Goal: Navigation & Orientation: Find specific page/section

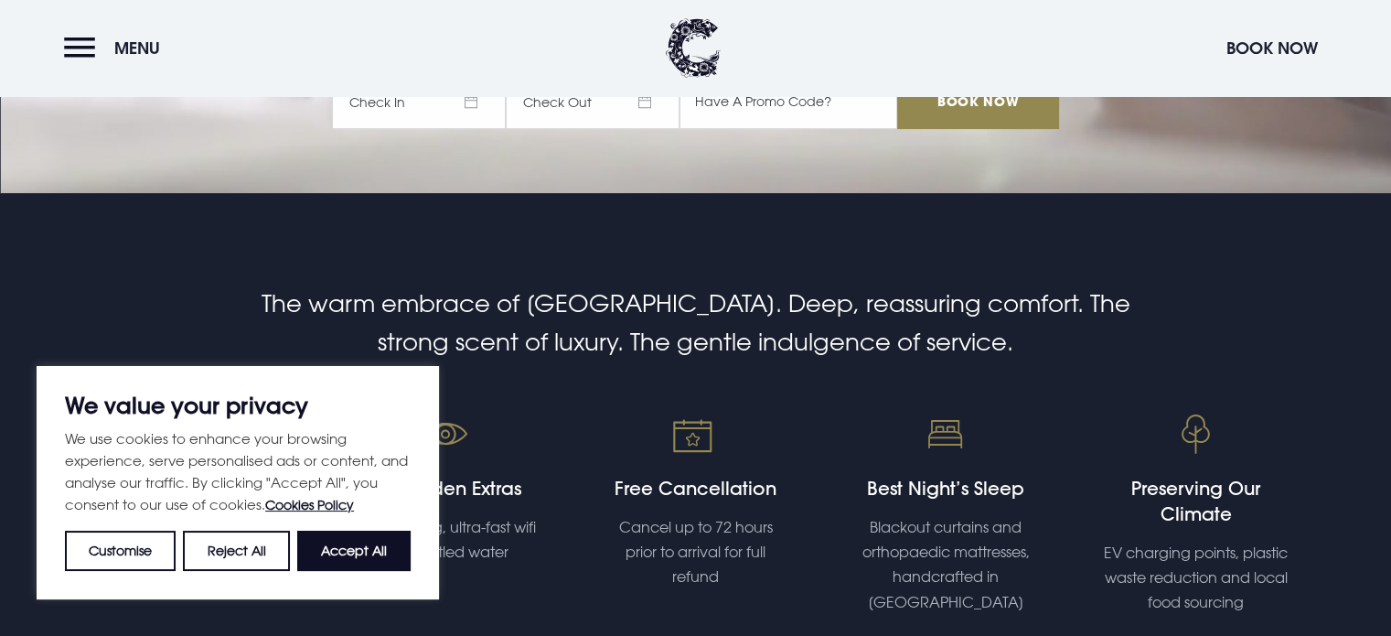
scroll to position [446, 0]
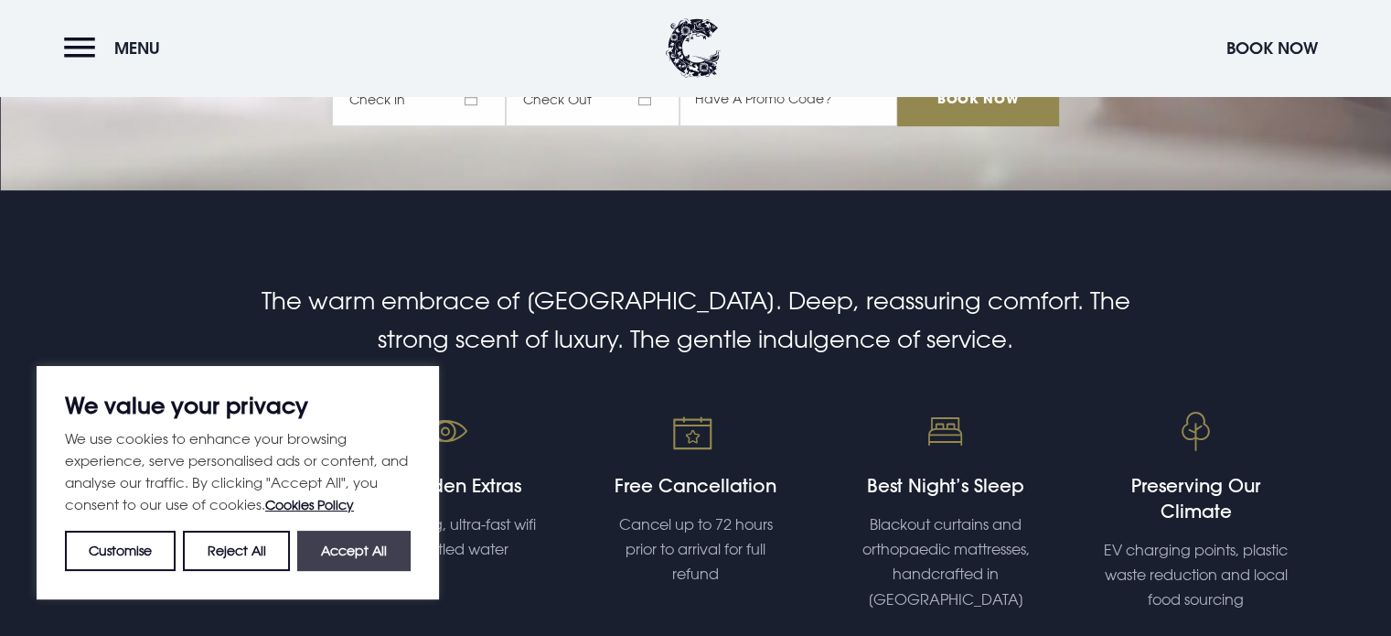
click at [339, 542] on button "Accept All" at bounding box center [353, 551] width 113 height 40
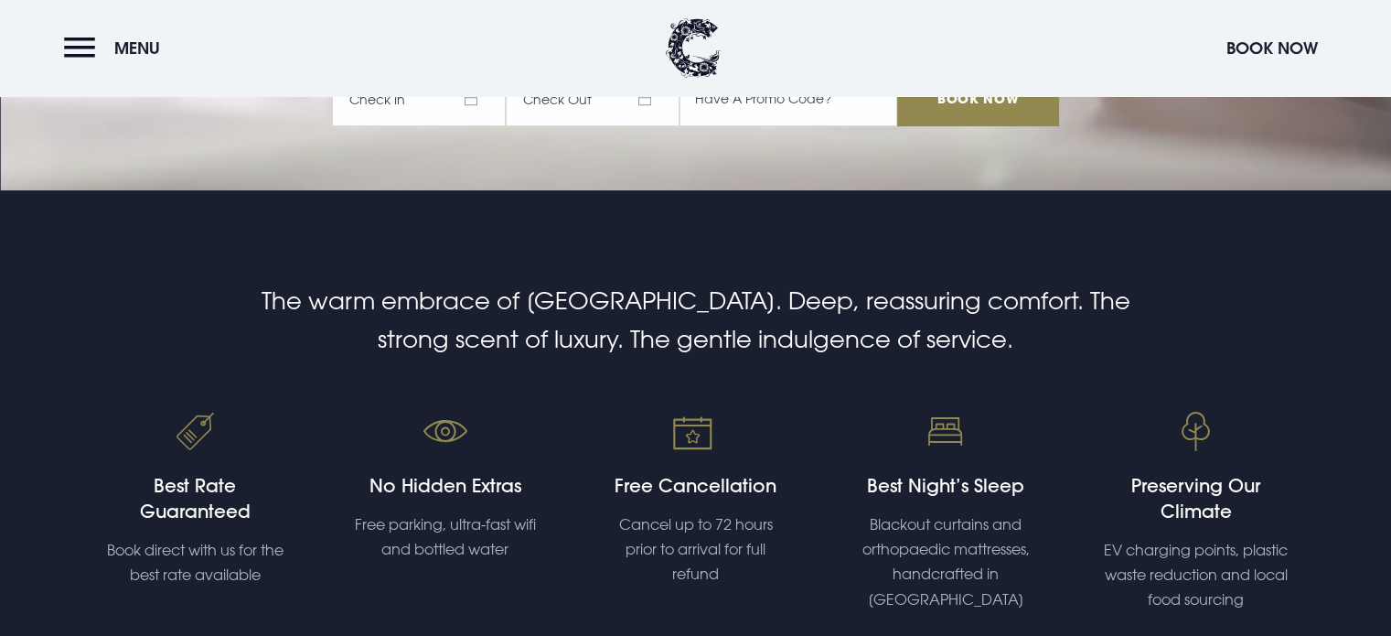
checkbox input "true"
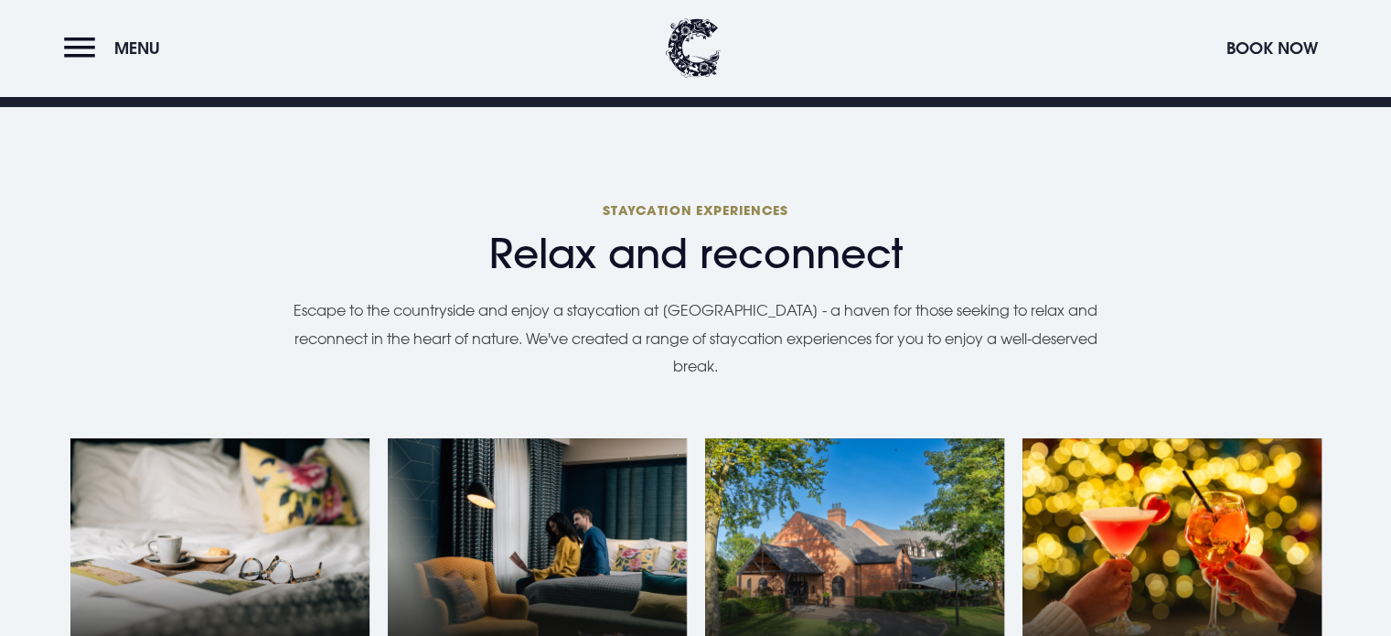
scroll to position [1105, 0]
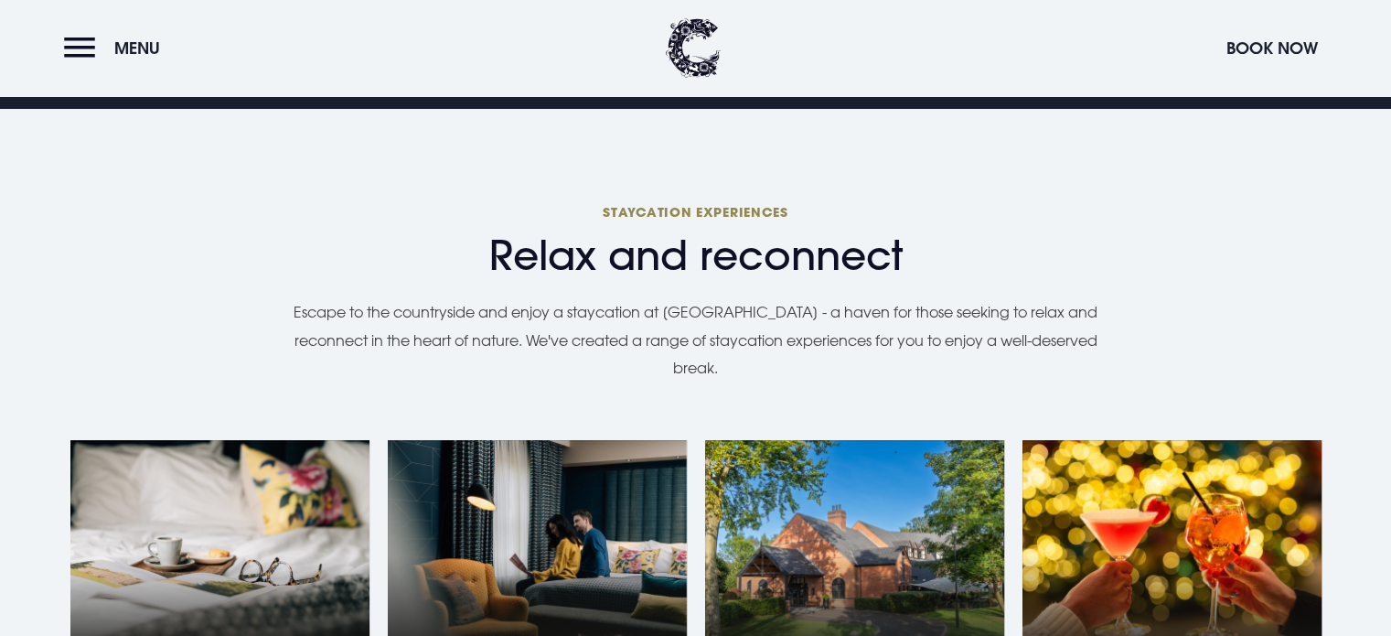
click at [575, 365] on p "Escape to the countryside and enjoy a staycation at Clandeboye Lodge - a haven …" at bounding box center [696, 339] width 842 height 83
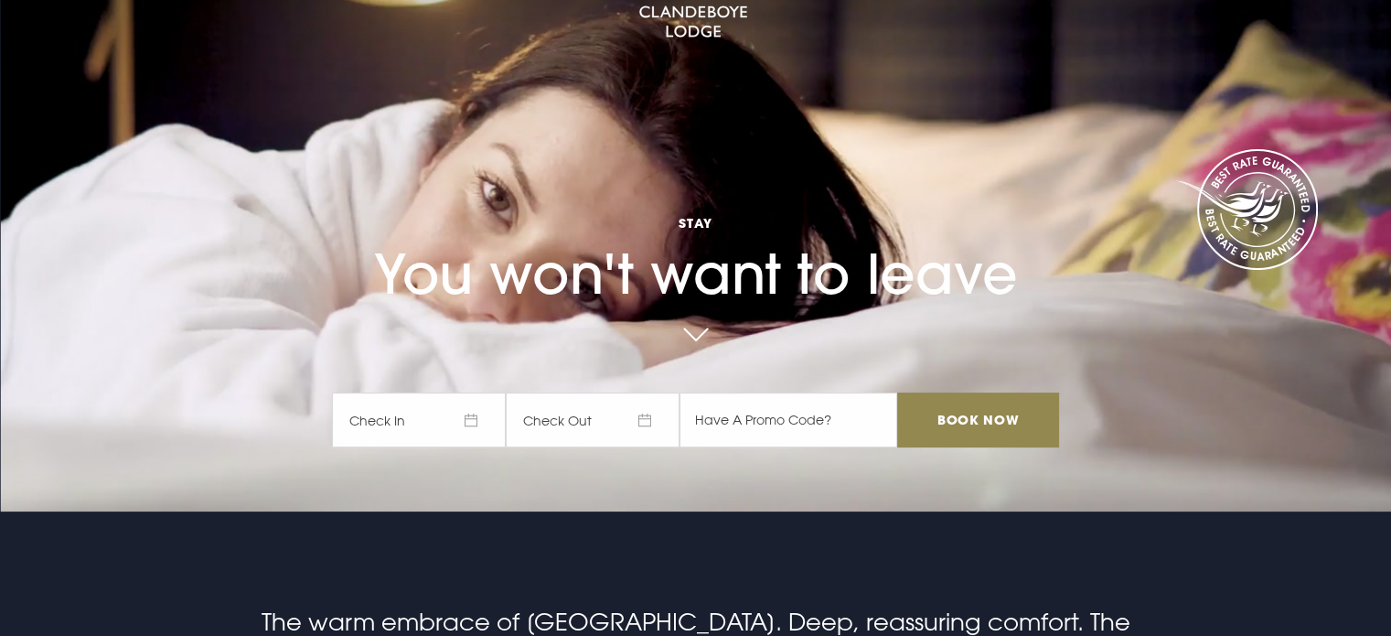
scroll to position [0, 0]
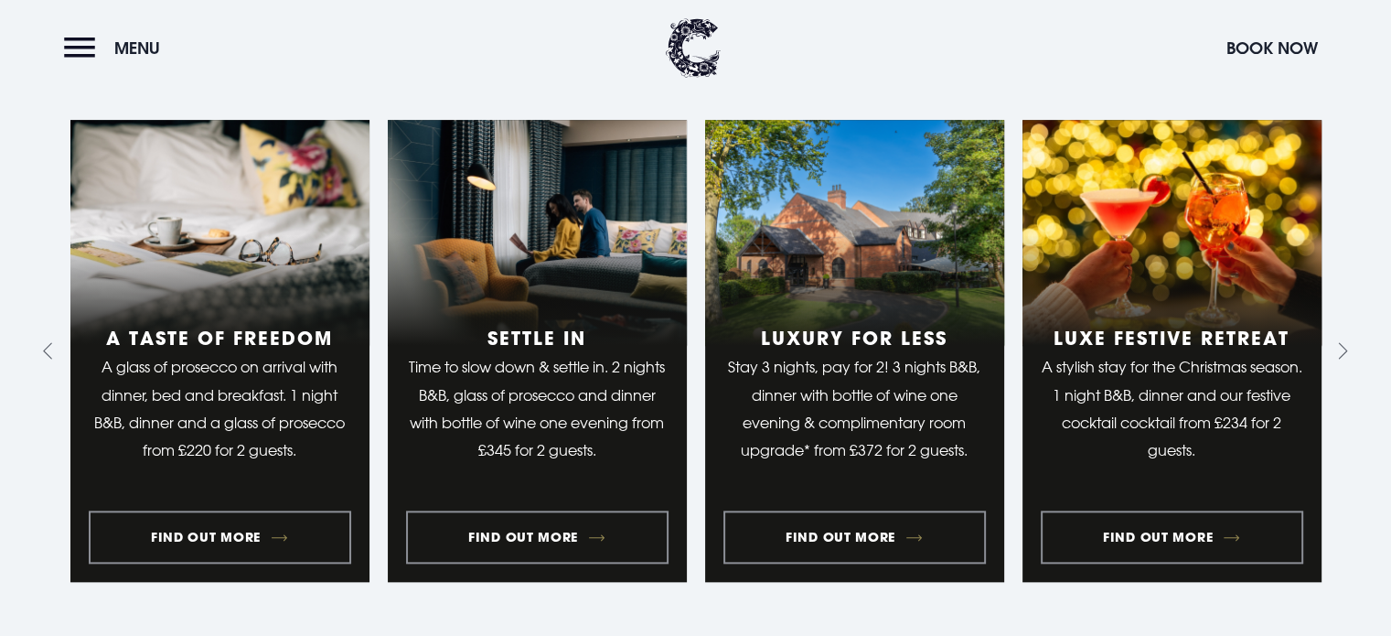
scroll to position [1813, 0]
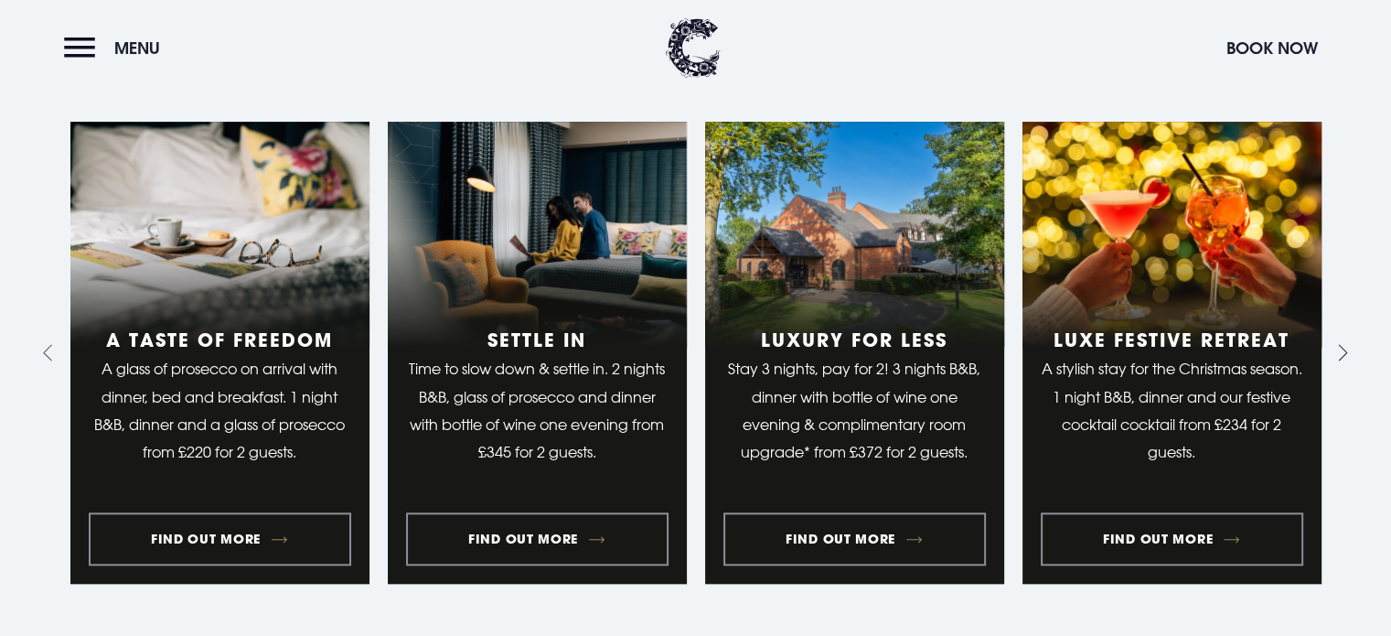
click at [1350, 338] on button "Next slide" at bounding box center [1340, 352] width 29 height 29
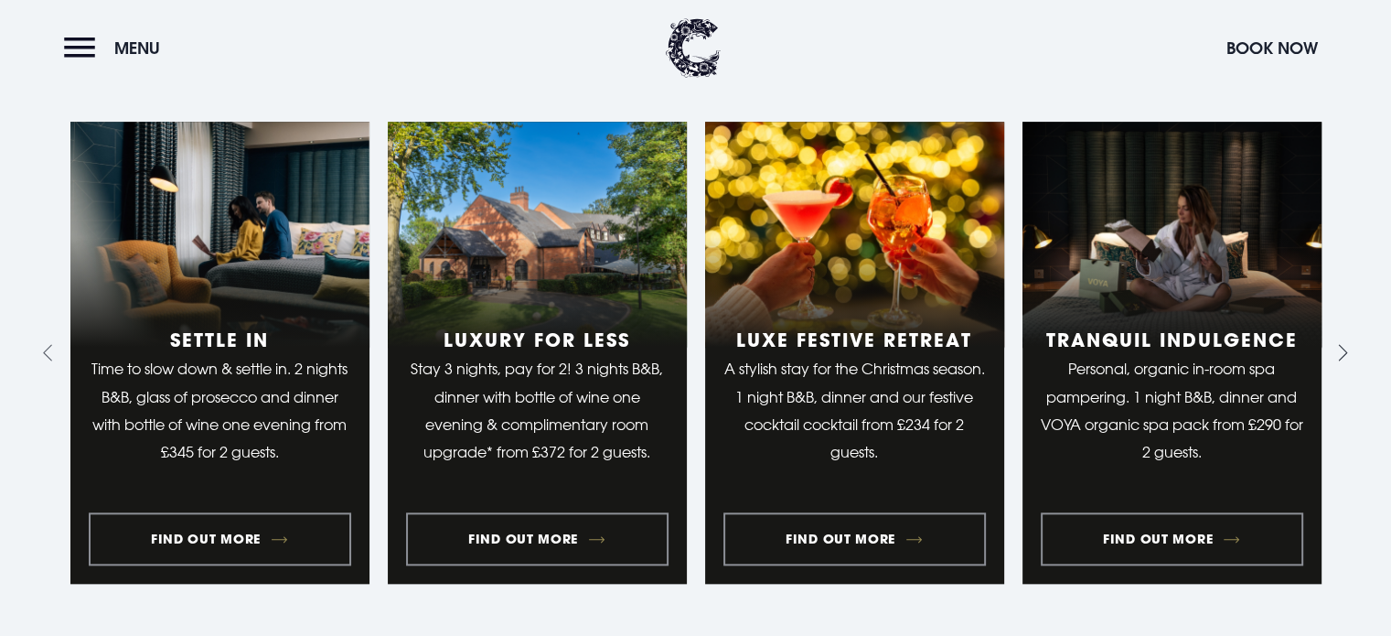
click at [1339, 344] on icon "Next slide" at bounding box center [1343, 352] width 9 height 16
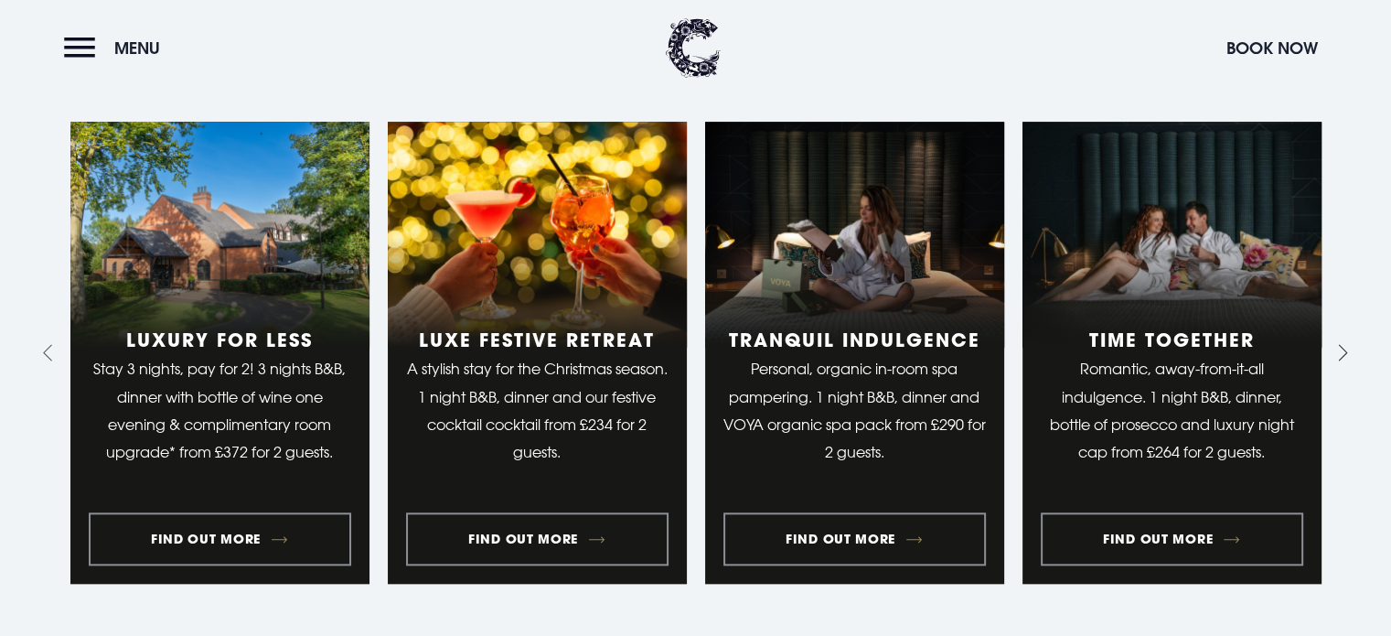
click at [1339, 344] on icon "Next slide" at bounding box center [1339, 352] width 17 height 17
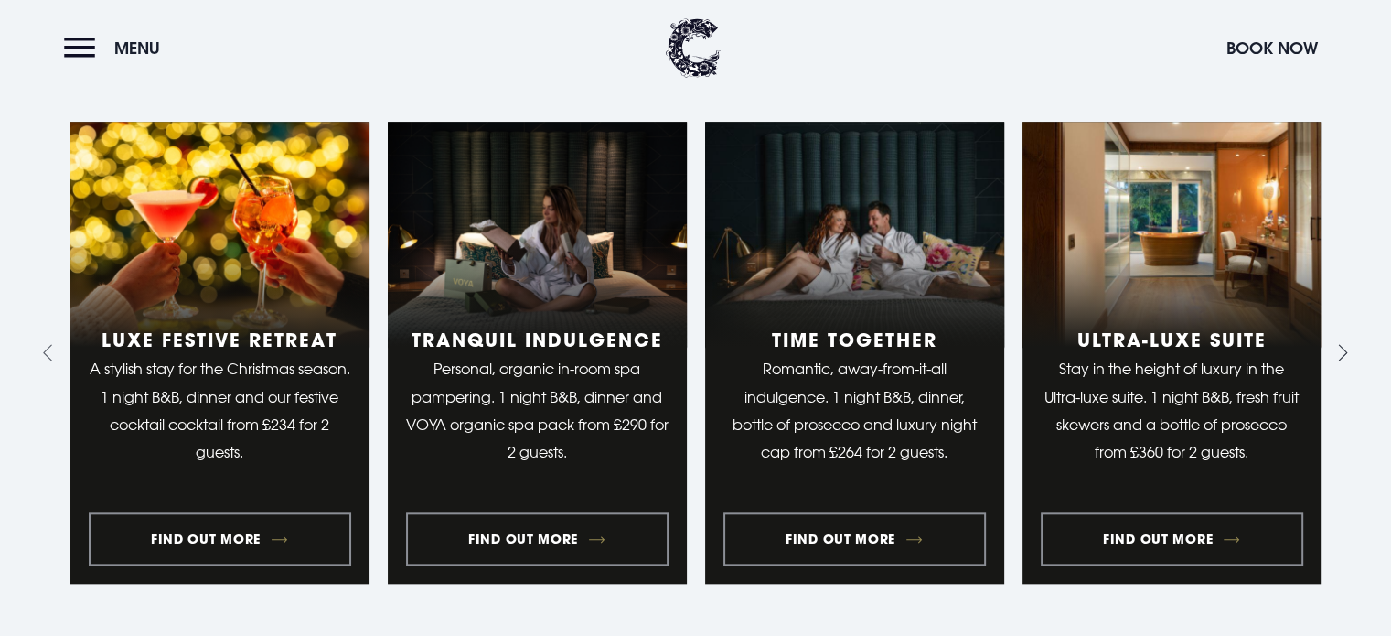
click at [1339, 344] on icon "Next slide" at bounding box center [1339, 352] width 17 height 17
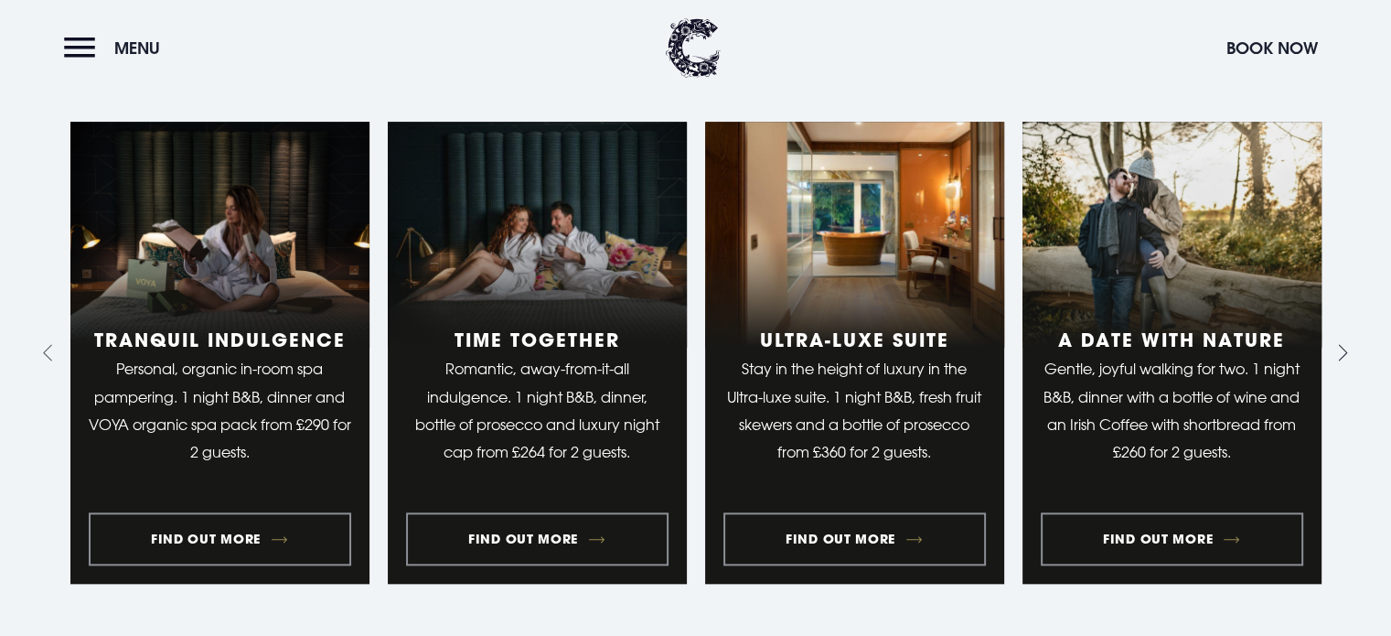
click at [1339, 344] on icon "Next slide" at bounding box center [1339, 352] width 17 height 17
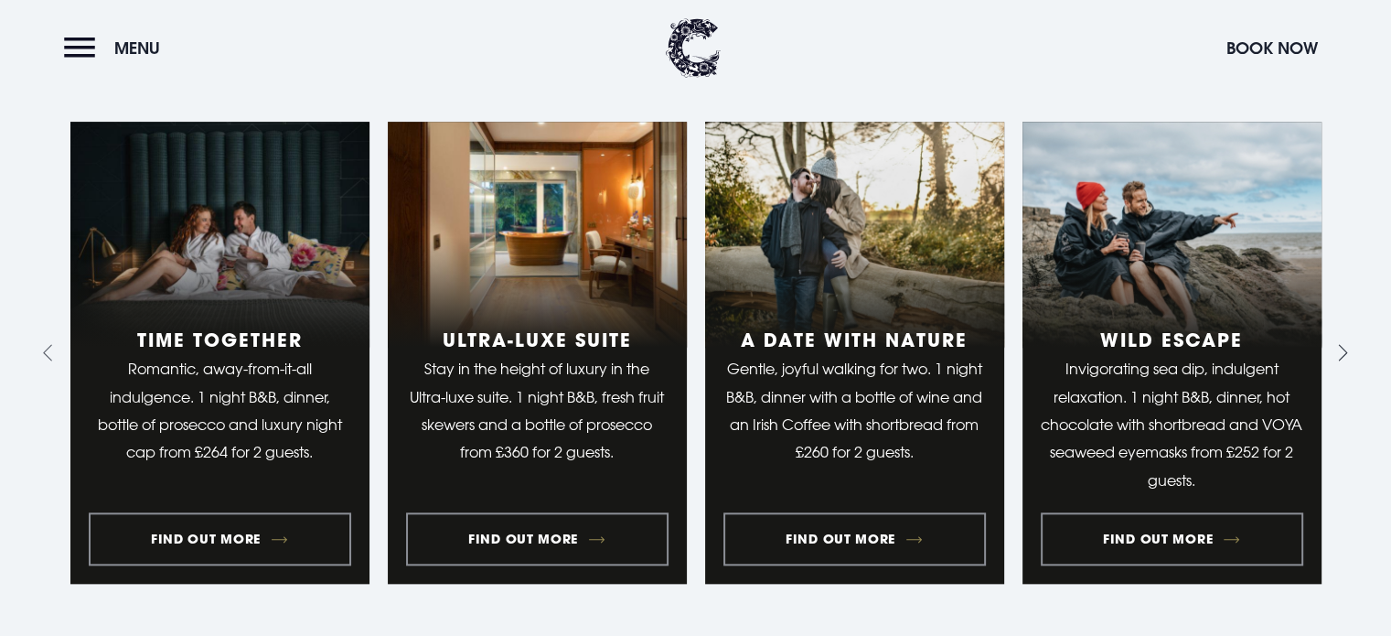
click at [1339, 344] on icon "Next slide" at bounding box center [1339, 352] width 17 height 17
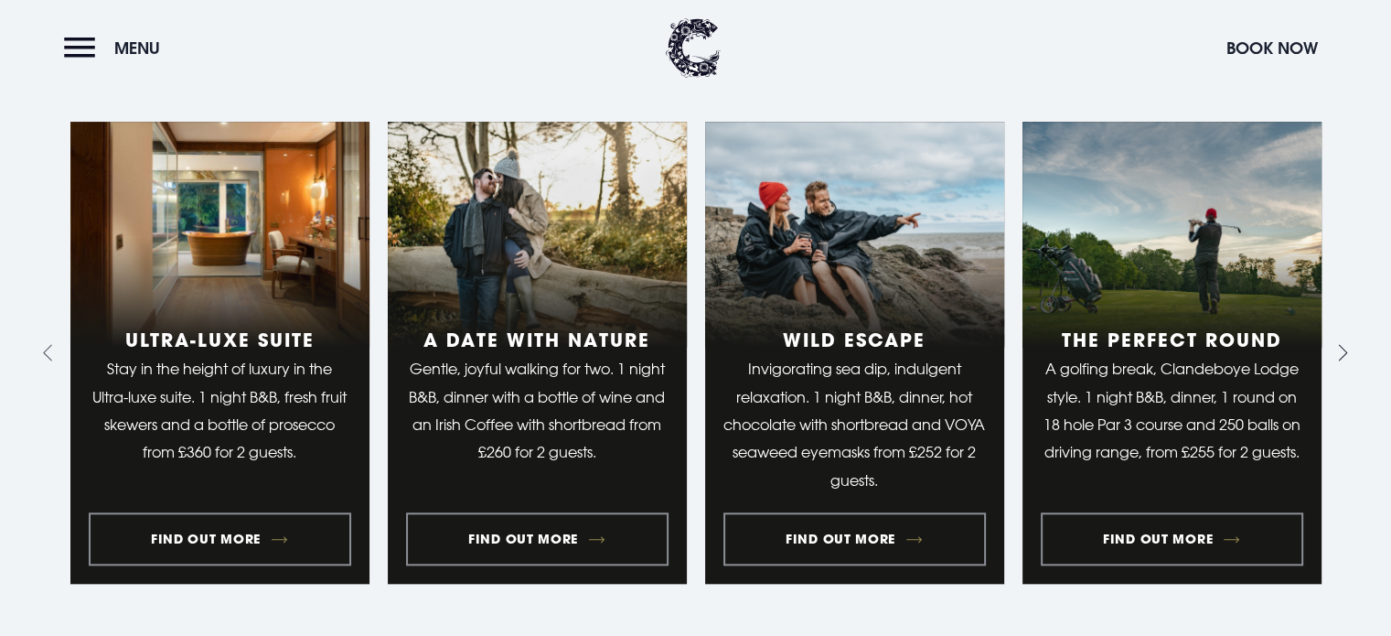
click at [1337, 344] on icon "Next slide" at bounding box center [1339, 352] width 17 height 17
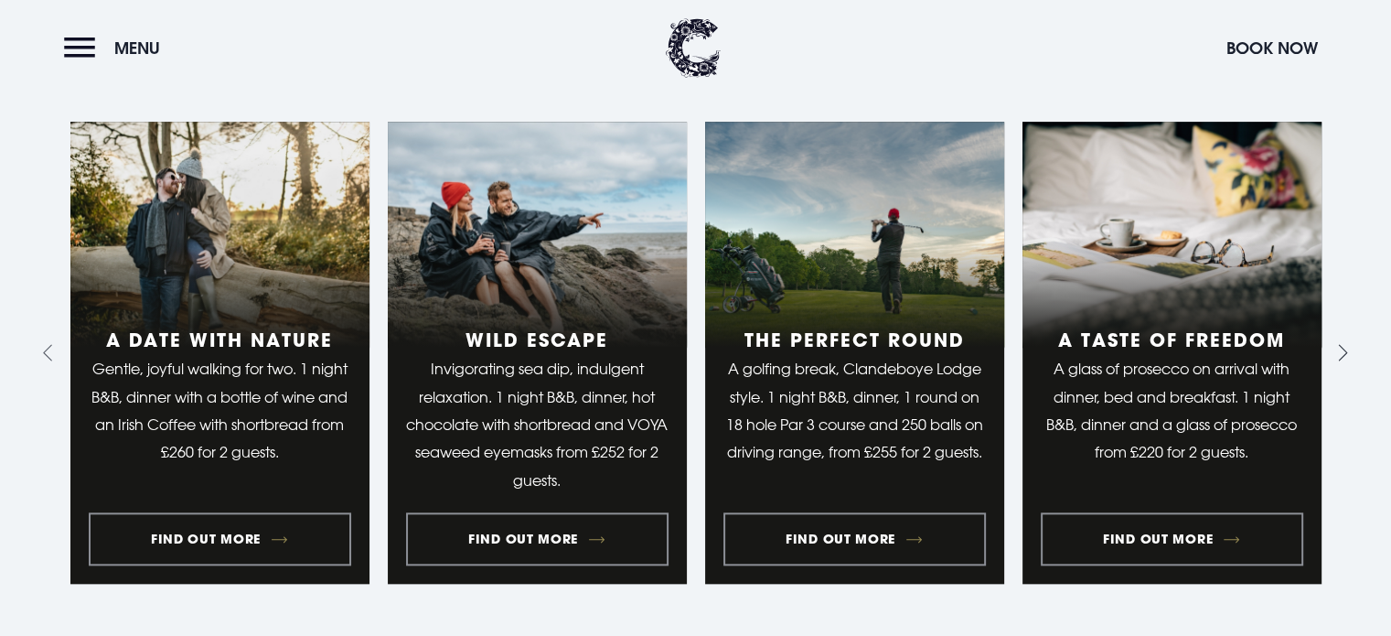
click at [1337, 344] on icon "Next slide" at bounding box center [1339, 352] width 17 height 17
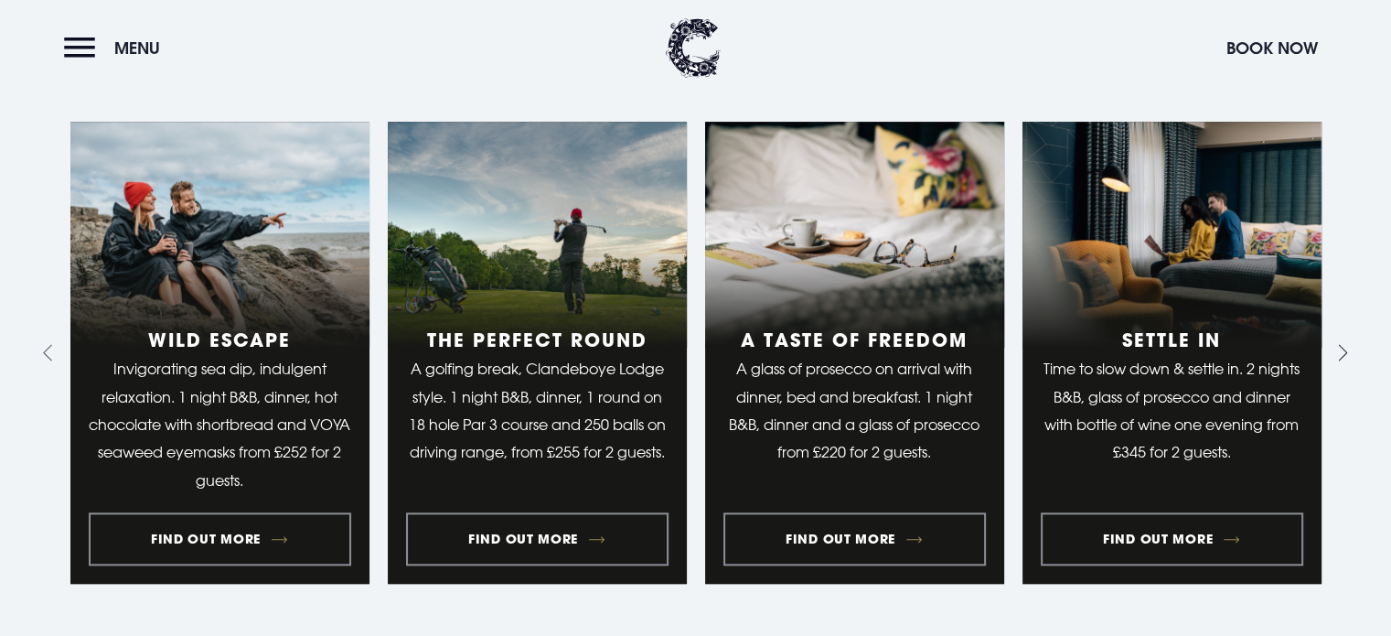
click at [1337, 344] on icon "Next slide" at bounding box center [1339, 352] width 17 height 17
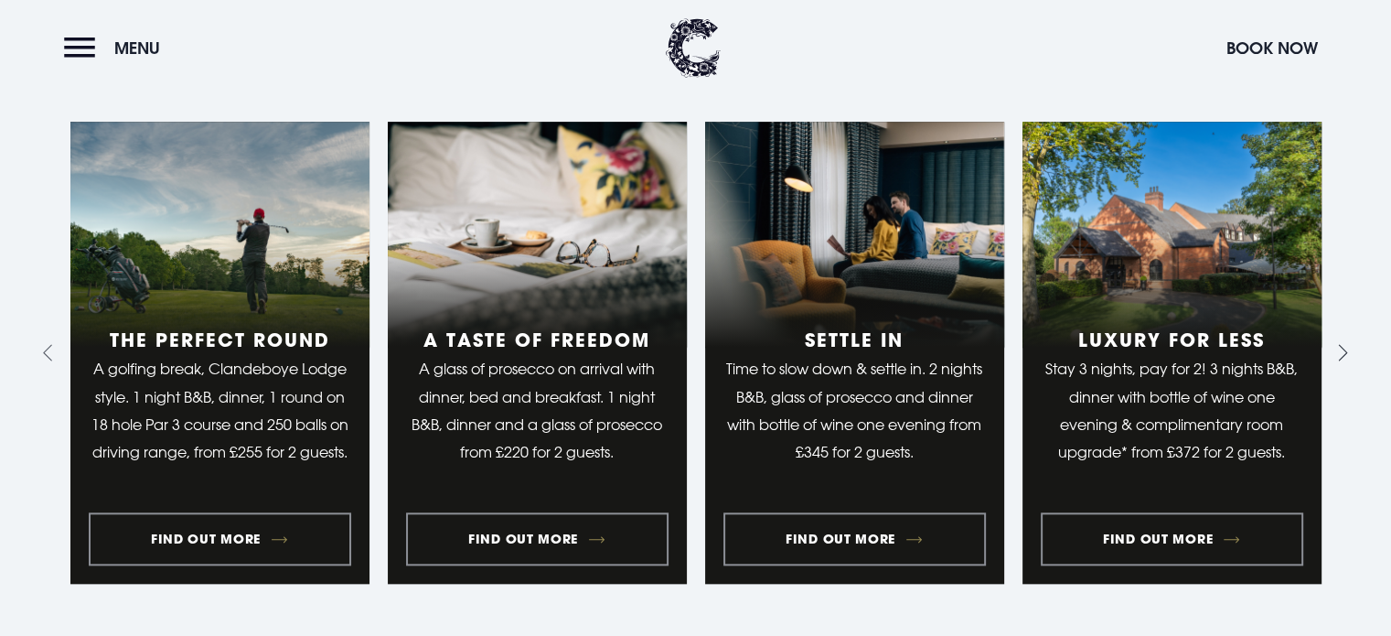
click at [1337, 344] on icon "Go to first slide" at bounding box center [1339, 352] width 17 height 17
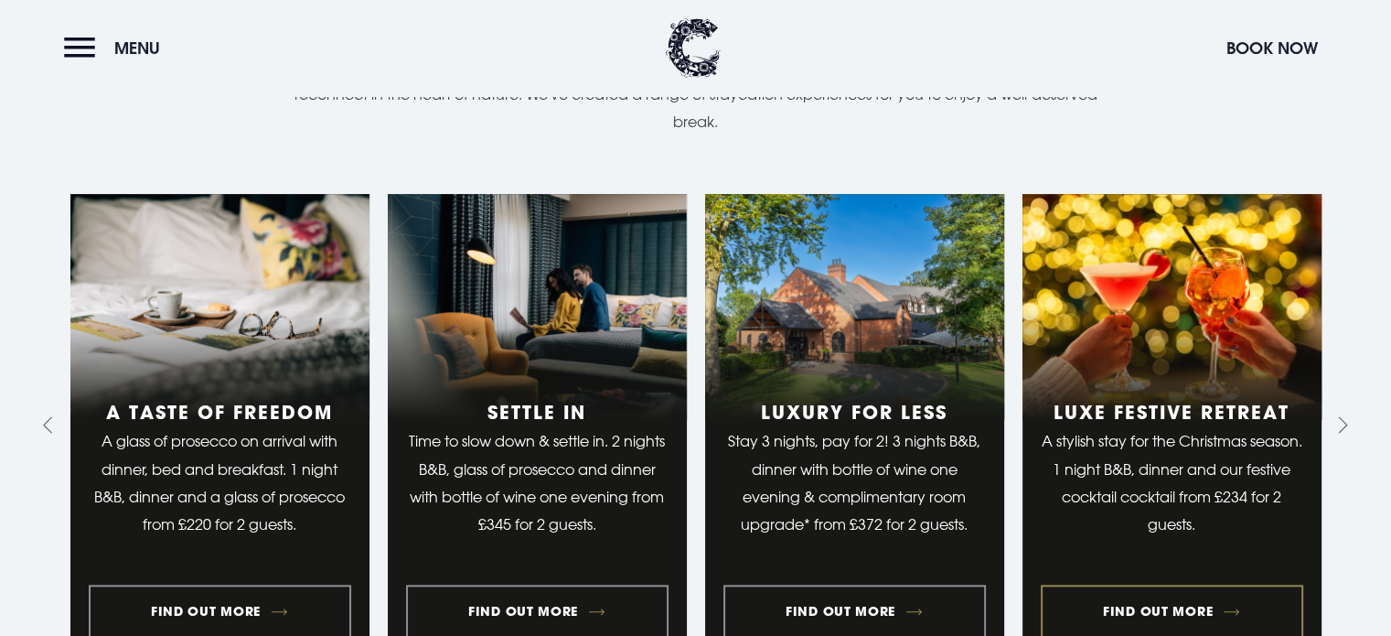
scroll to position [1738, 0]
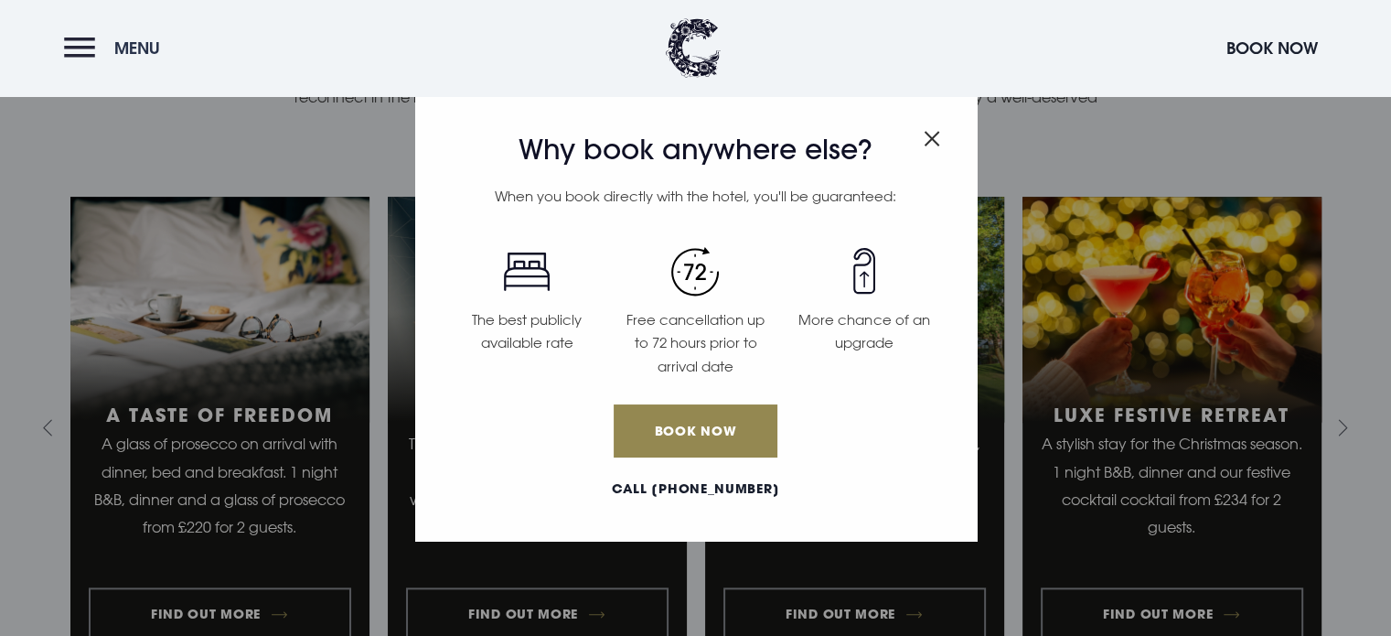
click at [91, 43] on button "Menu" at bounding box center [116, 47] width 105 height 39
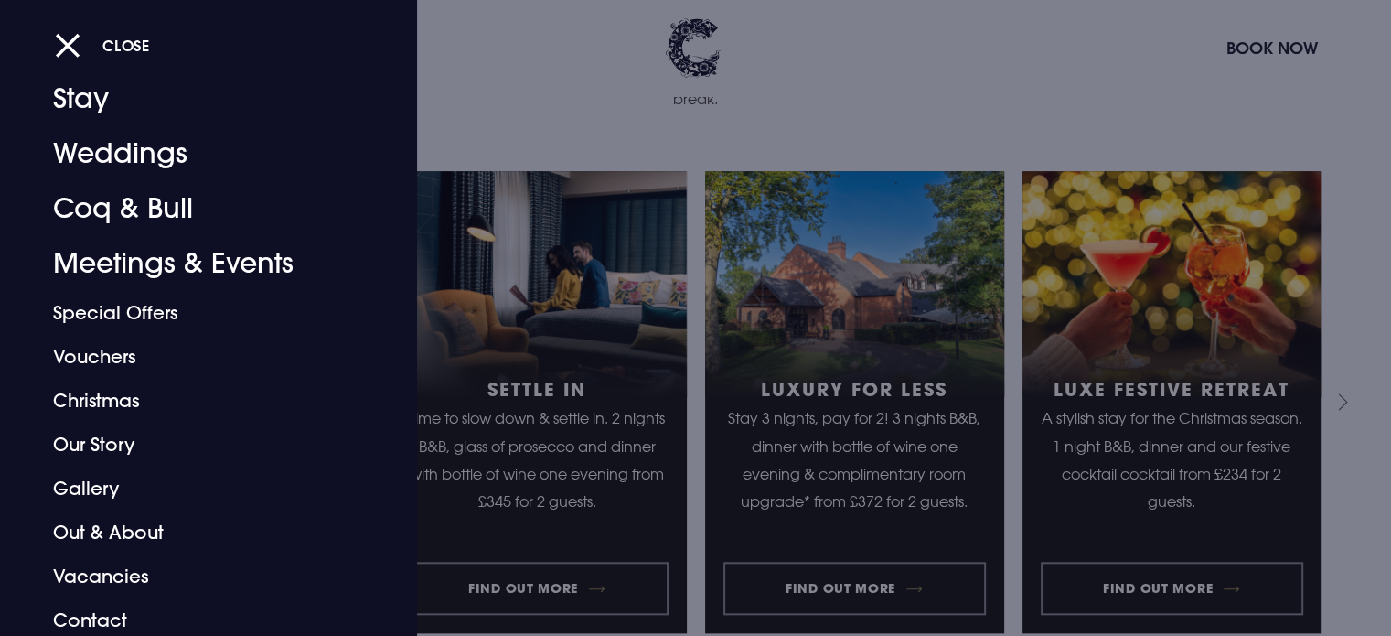
scroll to position [51, 0]
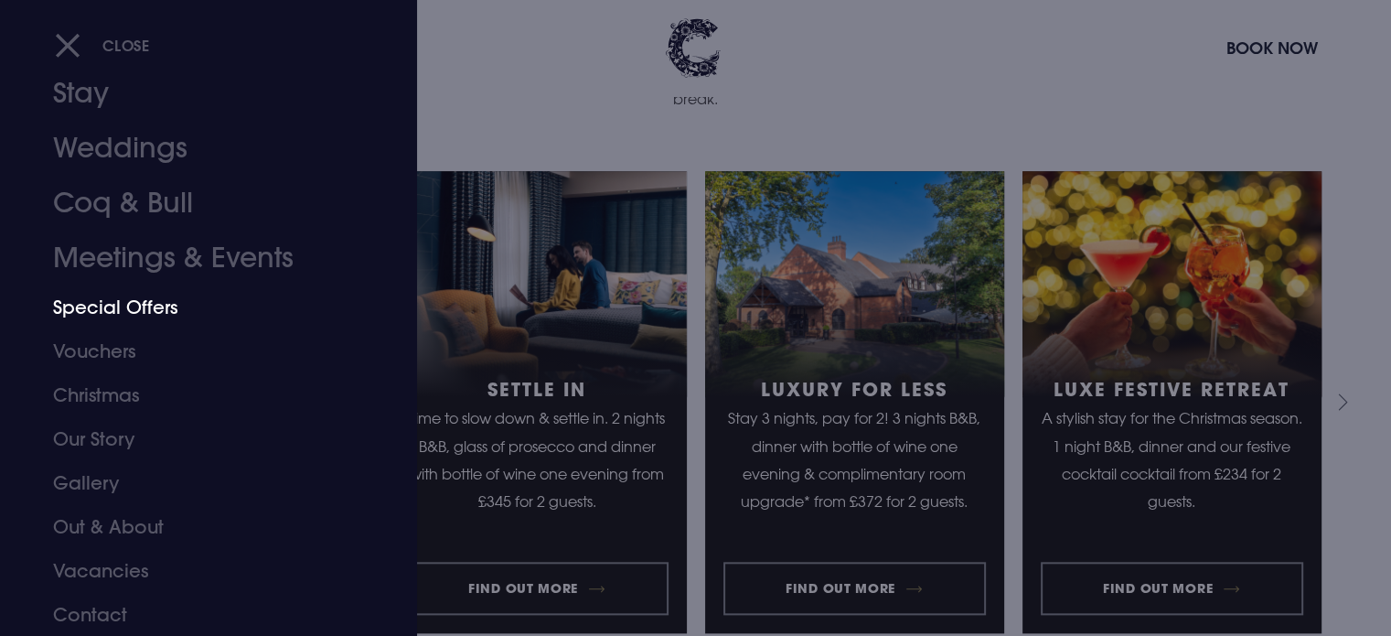
click at [139, 298] on link "Special Offers" at bounding box center [197, 307] width 289 height 44
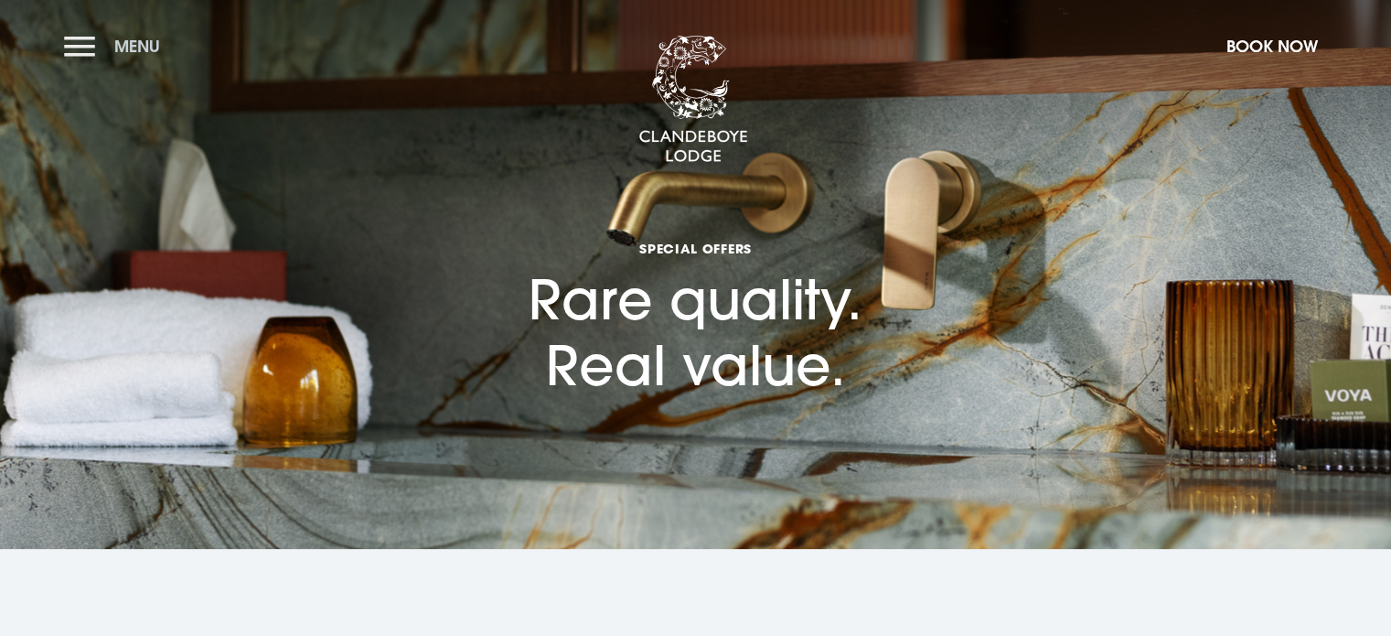
click at [106, 50] on button "Menu" at bounding box center [116, 46] width 105 height 39
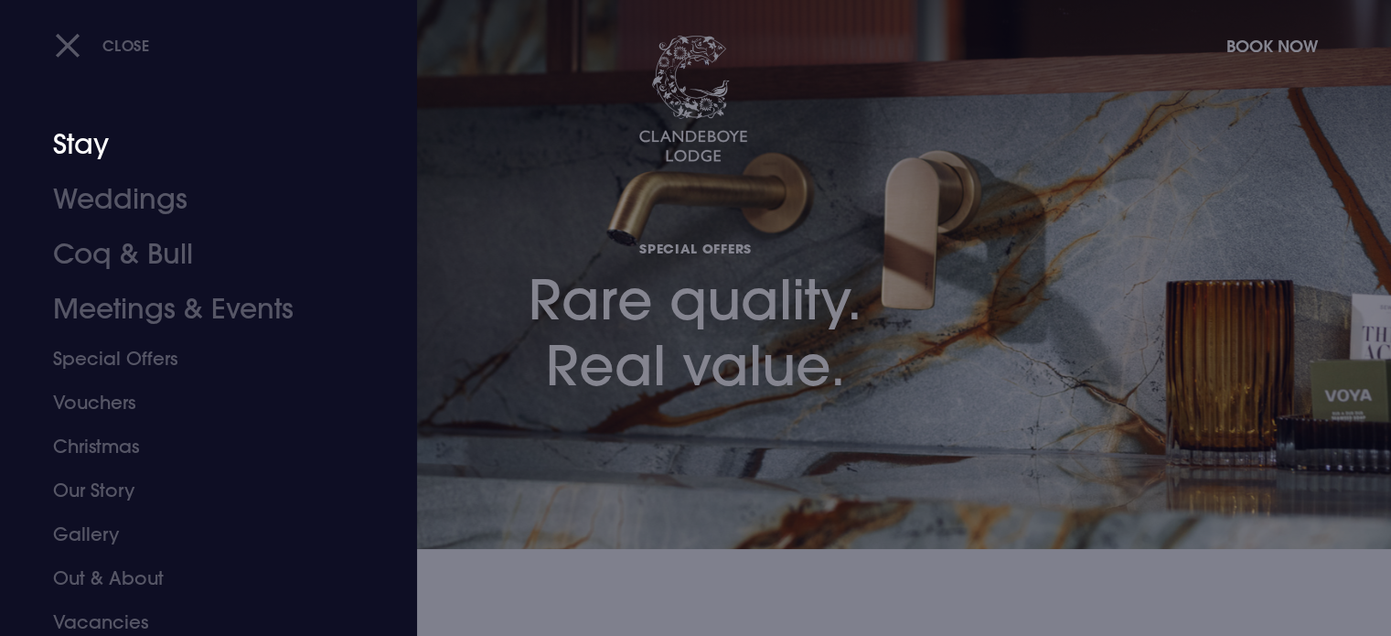
click at [88, 126] on link "Stay" at bounding box center [197, 144] width 289 height 55
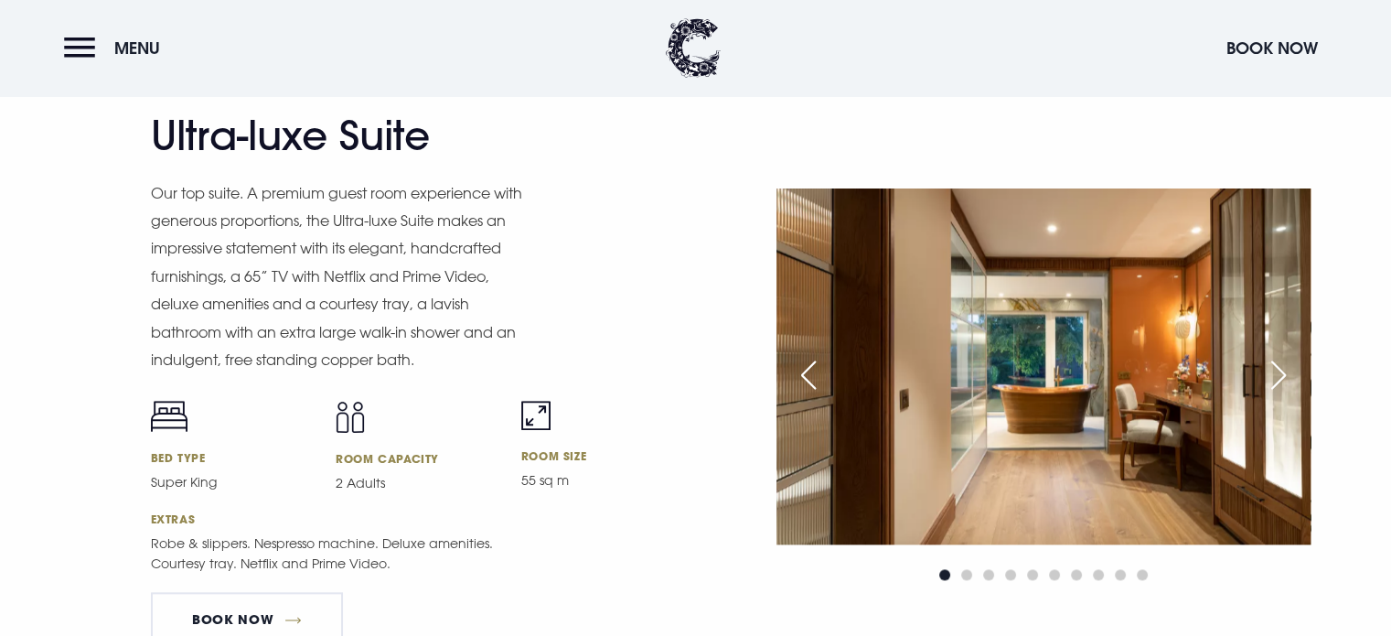
scroll to position [2080, 0]
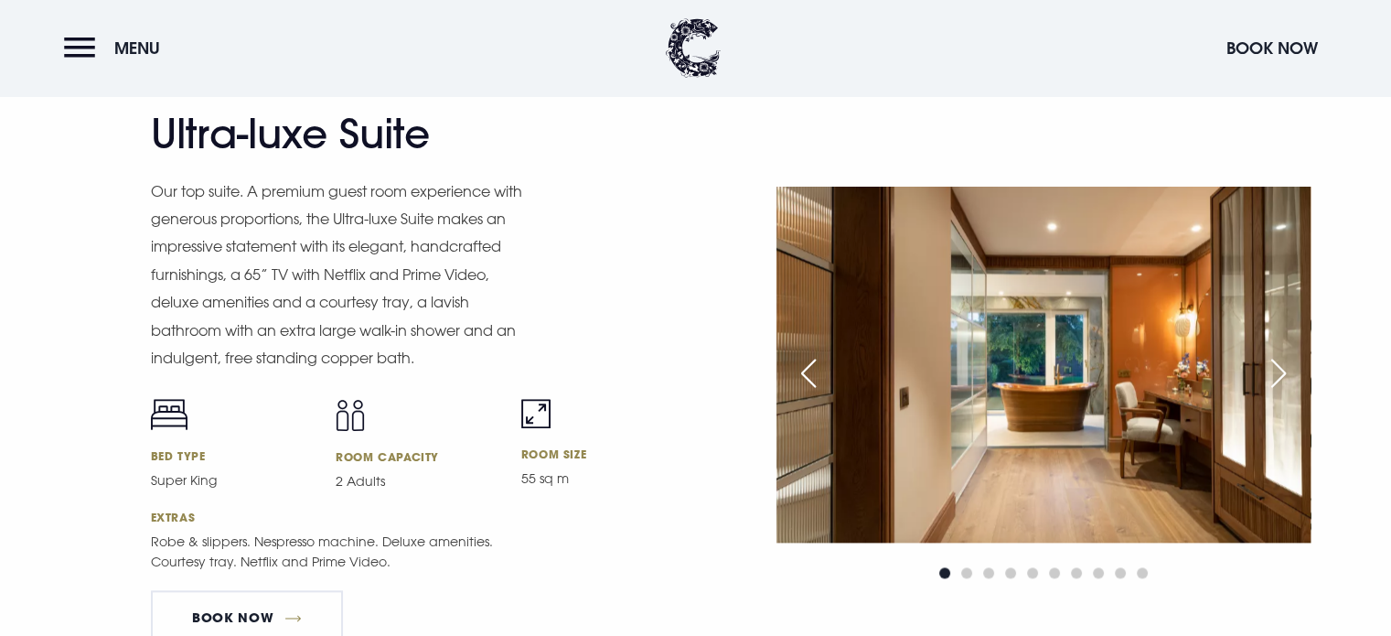
click at [1280, 353] on div "Next slide" at bounding box center [1279, 373] width 46 height 40
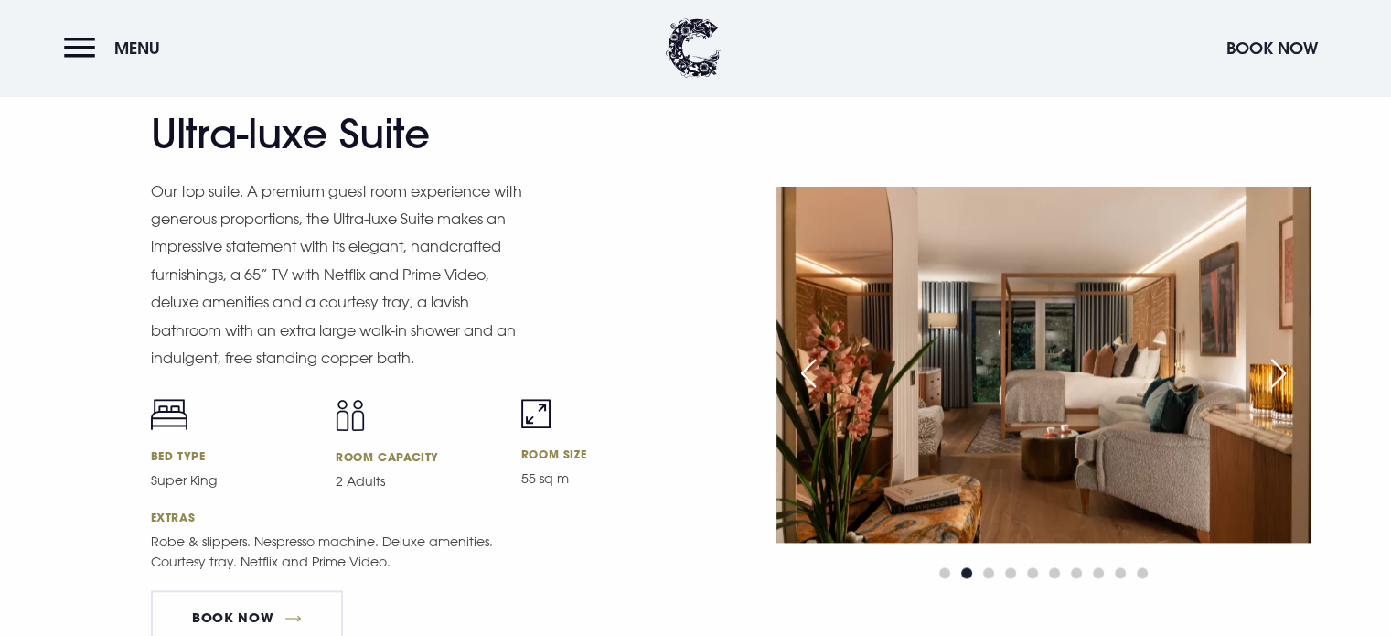
click at [1280, 353] on div "Next slide" at bounding box center [1279, 373] width 46 height 40
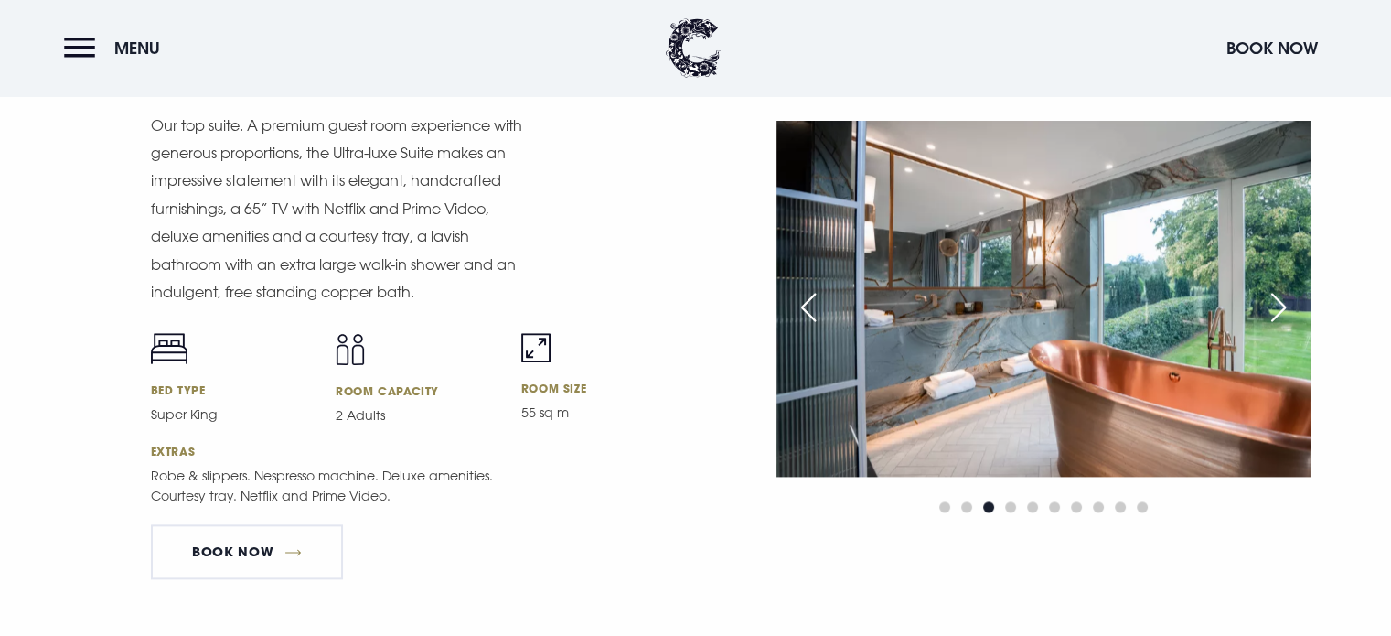
scroll to position [2172, 0]
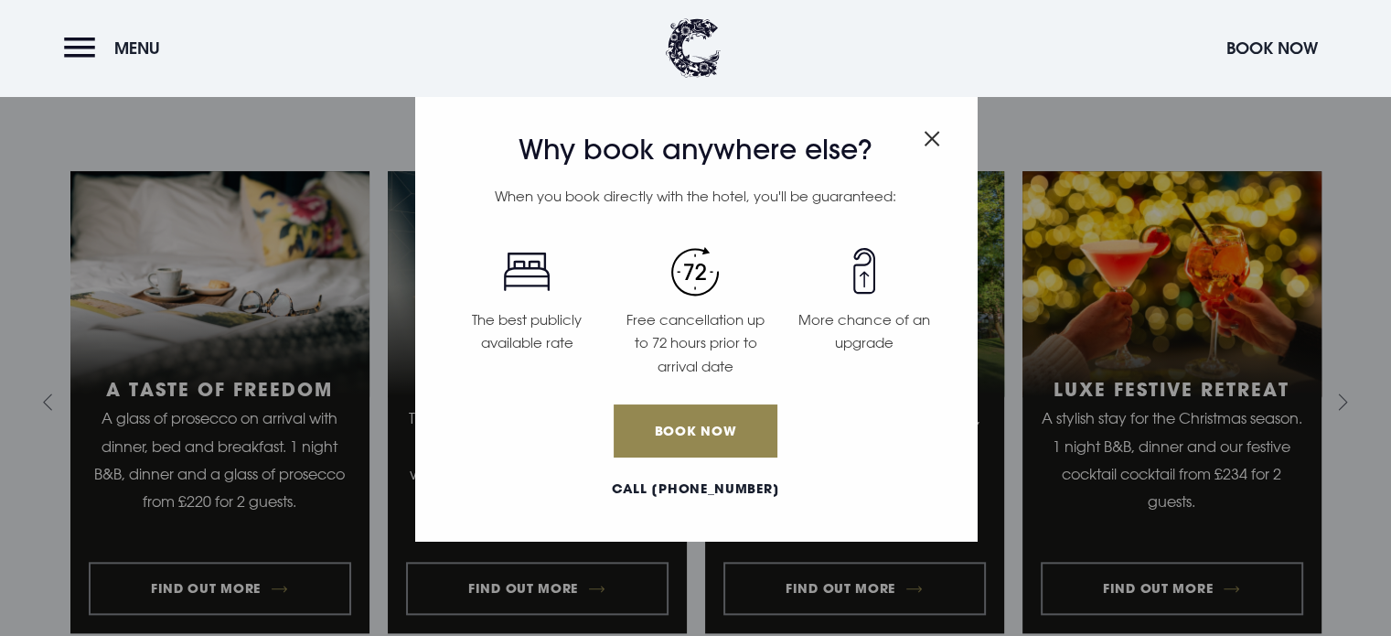
click at [933, 134] on img "Close modal" at bounding box center [932, 139] width 16 height 16
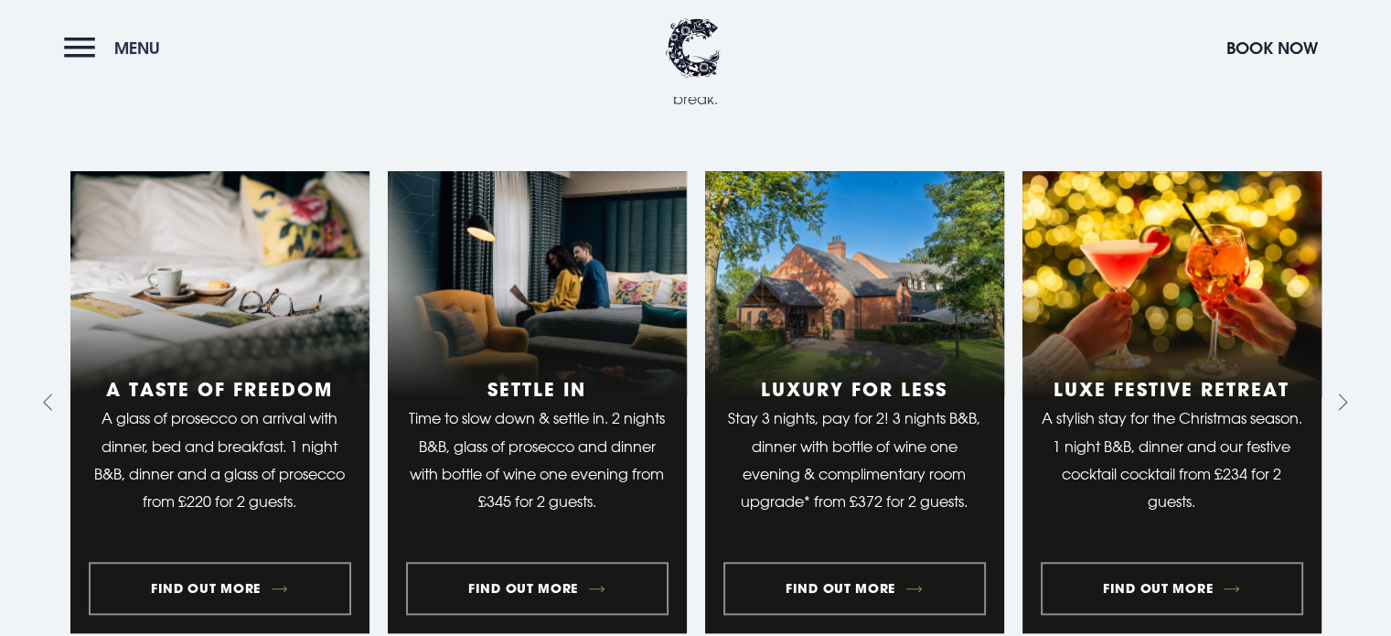
click at [88, 39] on button "Menu" at bounding box center [116, 47] width 105 height 39
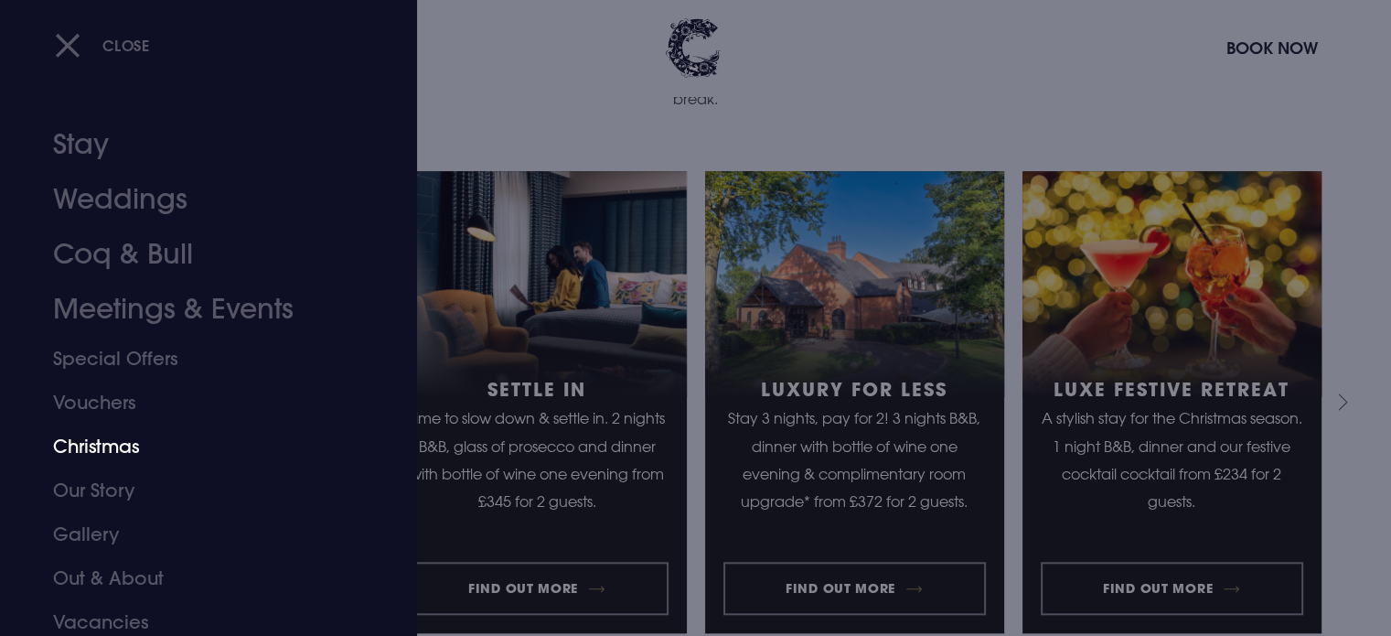
click at [80, 445] on link "Christmas" at bounding box center [197, 446] width 289 height 44
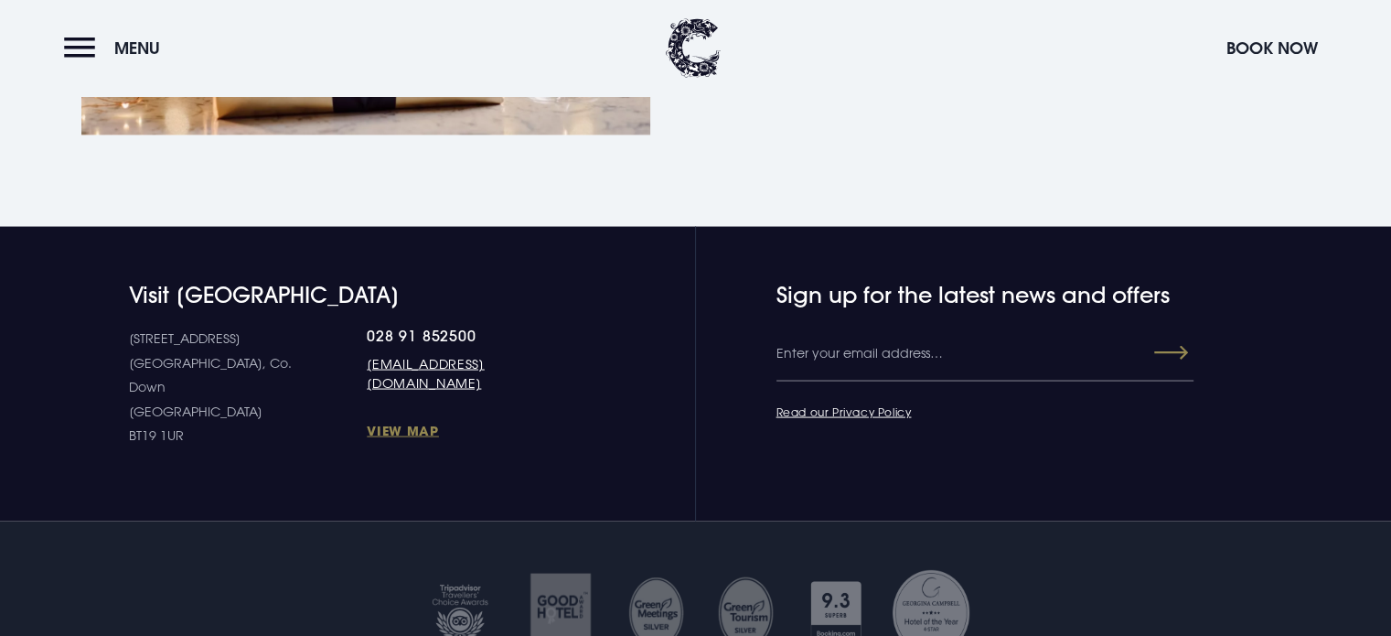
scroll to position [3512, 0]
